Goal: Task Accomplishment & Management: Manage account settings

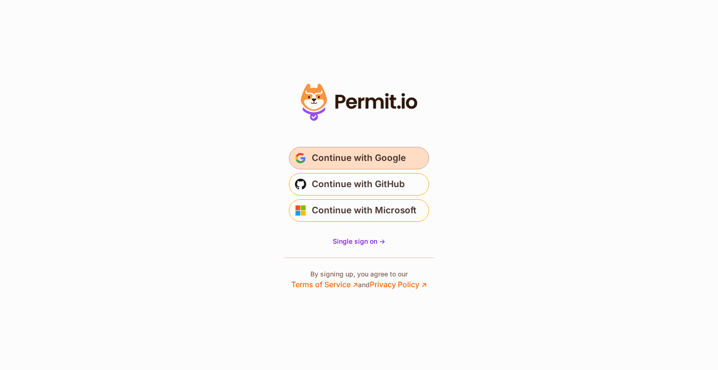
click at [363, 157] on span "Continue with Google" at bounding box center [359, 157] width 94 height 15
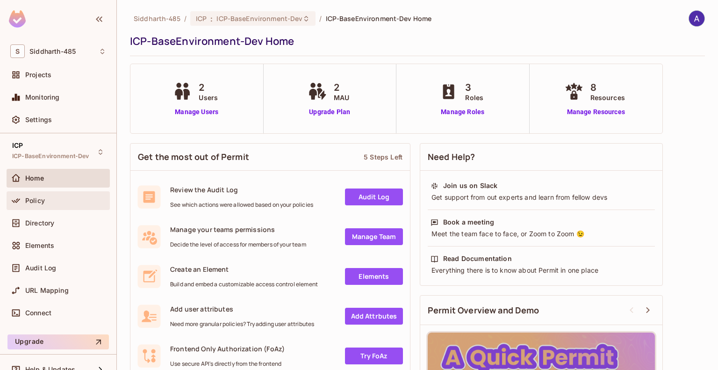
click at [34, 198] on span "Policy" at bounding box center [35, 200] width 20 height 7
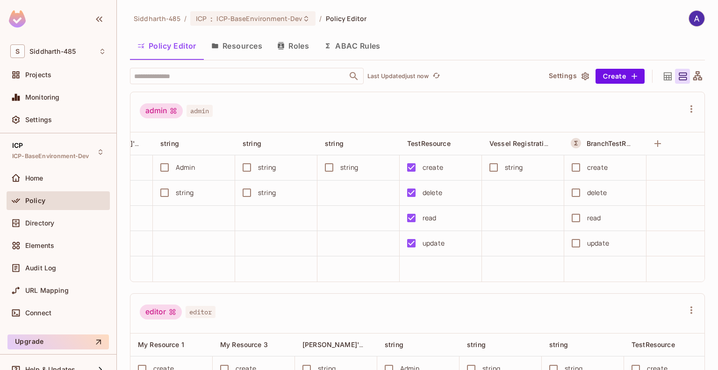
scroll to position [0, 262]
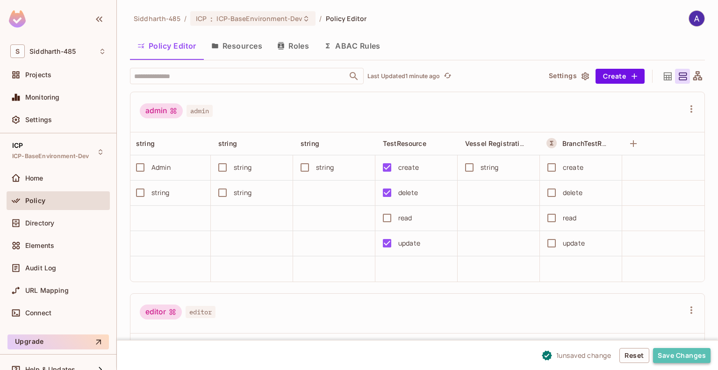
click at [682, 351] on button "Save Changes" at bounding box center [681, 355] width 57 height 15
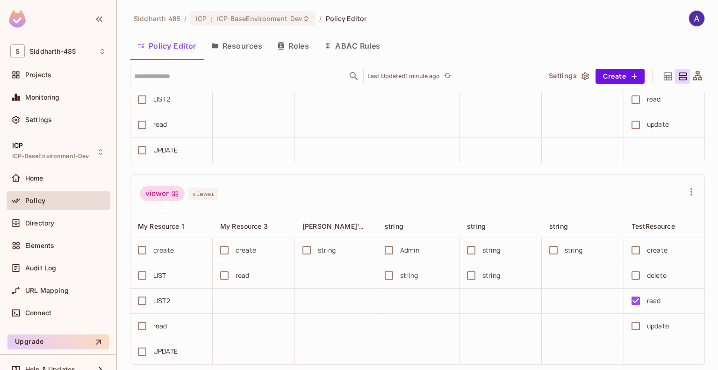
scroll to position [320, 0]
click at [29, 221] on span "Directory" at bounding box center [39, 222] width 29 height 7
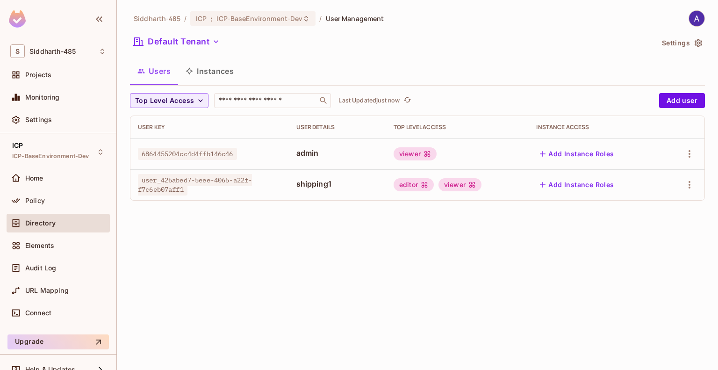
click at [290, 242] on div "Siddharth-485 / ICP : ICP-BaseEnvironment-Dev / User Management Default Tenant …" at bounding box center [417, 185] width 601 height 370
click at [313, 243] on div "Siddharth-485 / ICP : ICP-BaseEnvironment-Dev / User Management Default Tenant …" at bounding box center [417, 185] width 601 height 370
click at [453, 153] on div "viewer" at bounding box center [457, 153] width 128 height 13
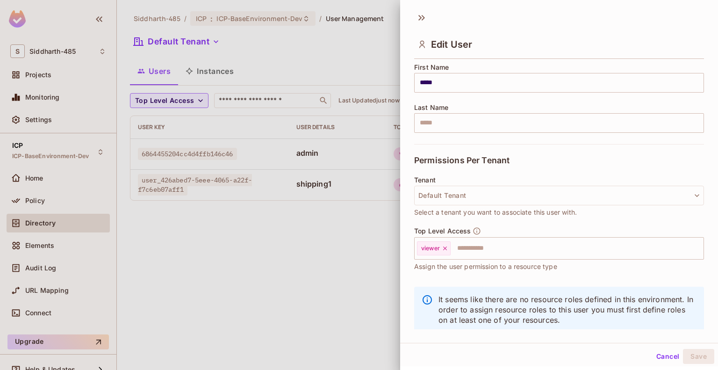
scroll to position [118, 0]
click at [445, 247] on icon at bounding box center [445, 248] width 4 height 4
type input "*"
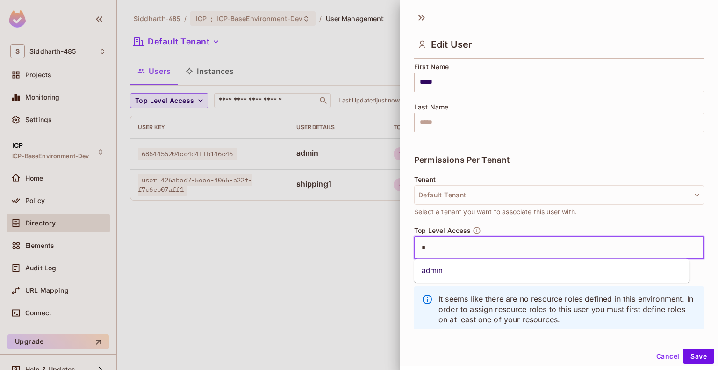
click at [435, 247] on input "*" at bounding box center [551, 247] width 270 height 19
click at [443, 267] on li "admin" at bounding box center [552, 270] width 276 height 17
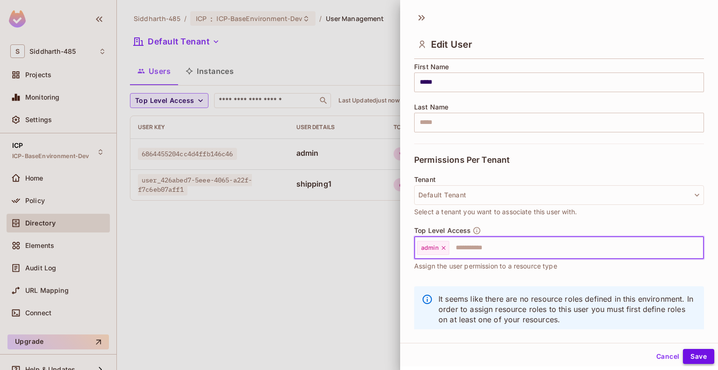
click at [683, 354] on button "Save" at bounding box center [698, 356] width 31 height 15
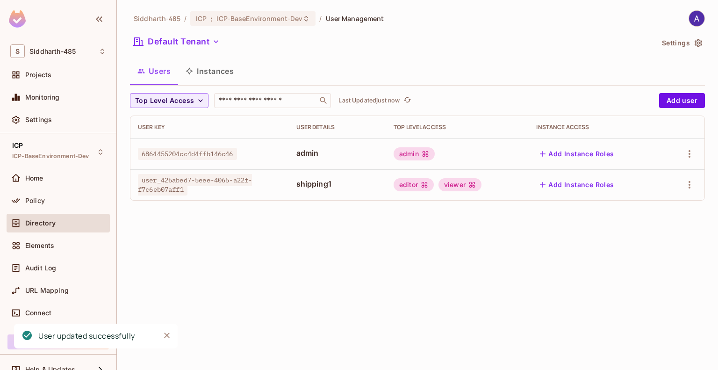
click at [293, 242] on div "Siddharth-485 / ICP : ICP-BaseEnvironment-Dev / User Management Default Tenant …" at bounding box center [417, 185] width 601 height 370
click at [39, 200] on span "Policy" at bounding box center [35, 200] width 20 height 7
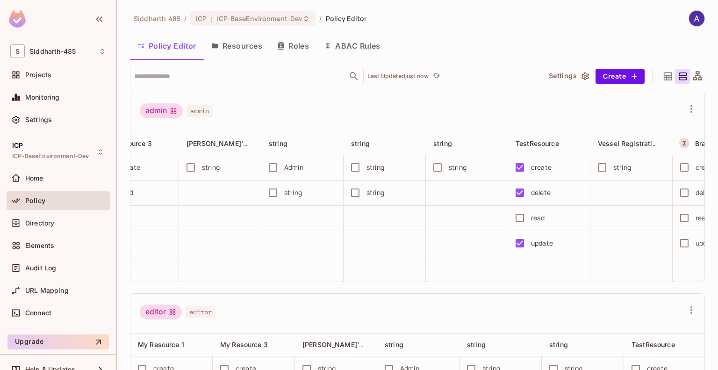
scroll to position [0, 146]
